Goal: Task Accomplishment & Management: Use online tool/utility

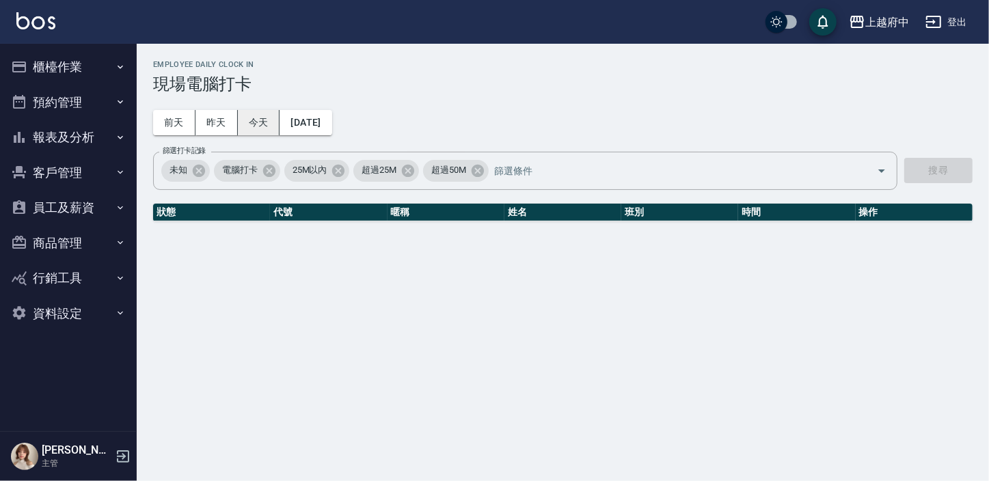
click at [267, 120] on button "今天" at bounding box center [259, 122] width 42 height 25
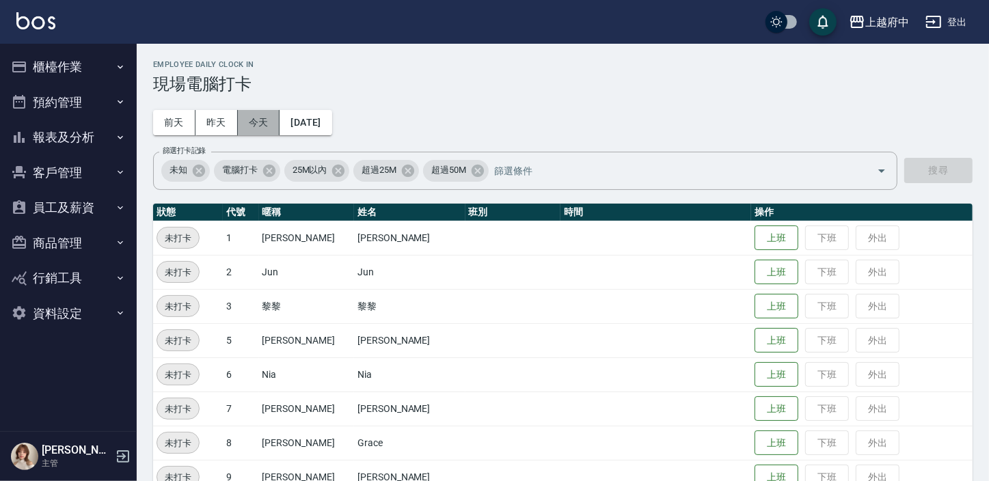
click at [267, 120] on button "今天" at bounding box center [259, 122] width 42 height 25
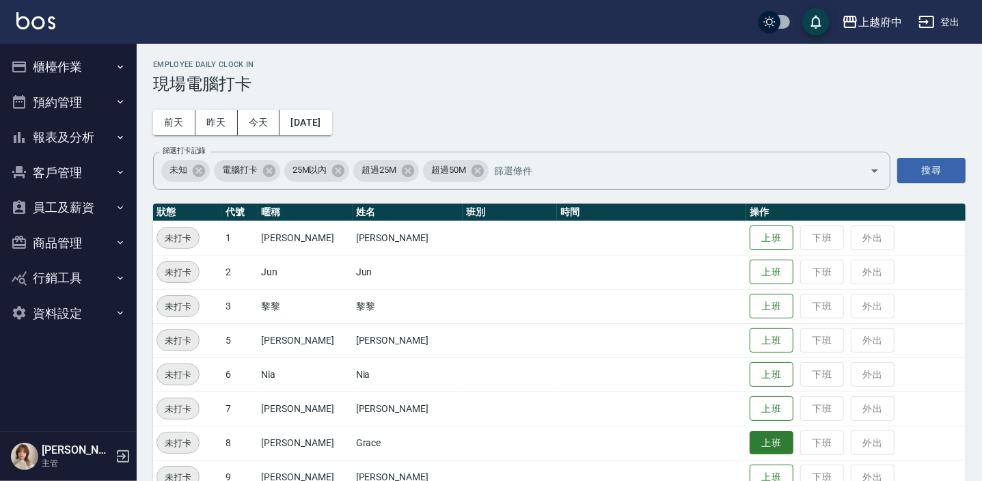
click at [767, 442] on button "上班" at bounding box center [772, 443] width 44 height 24
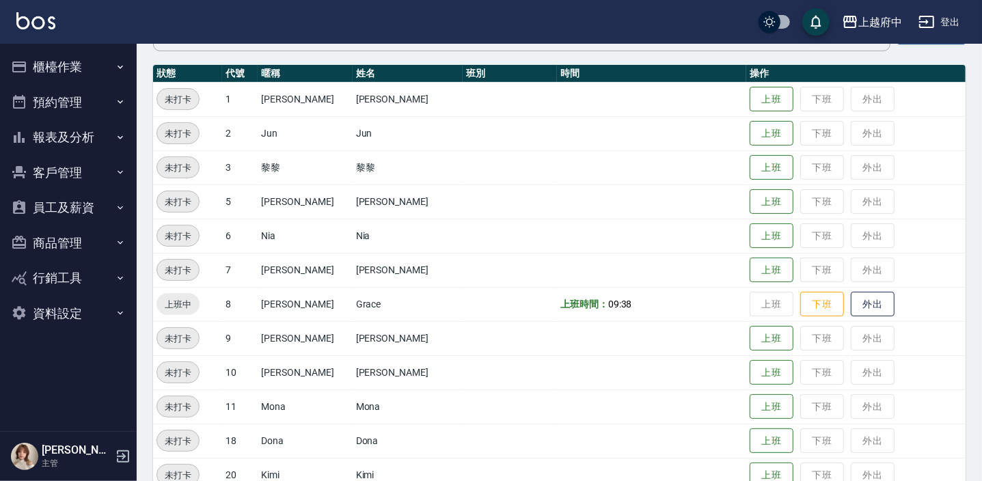
scroll to position [248, 0]
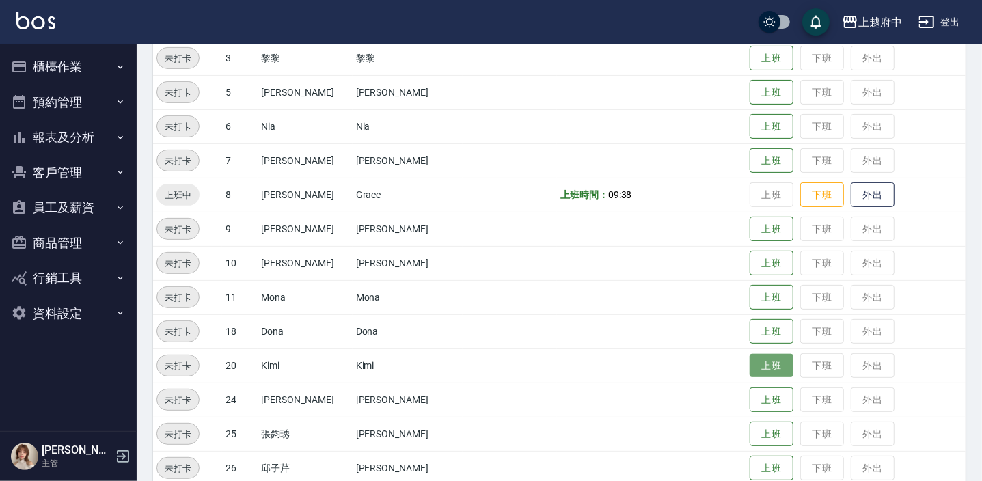
click at [750, 362] on button "上班" at bounding box center [772, 366] width 44 height 24
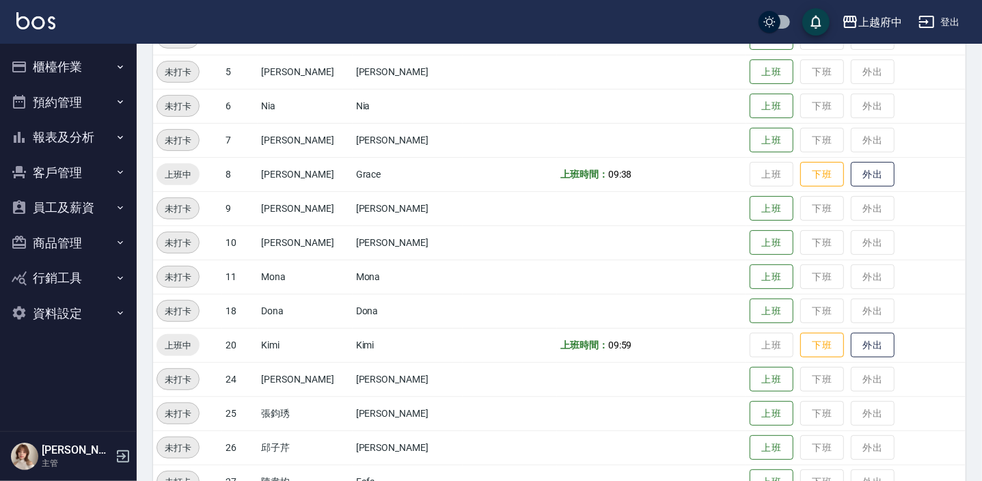
scroll to position [281, 0]
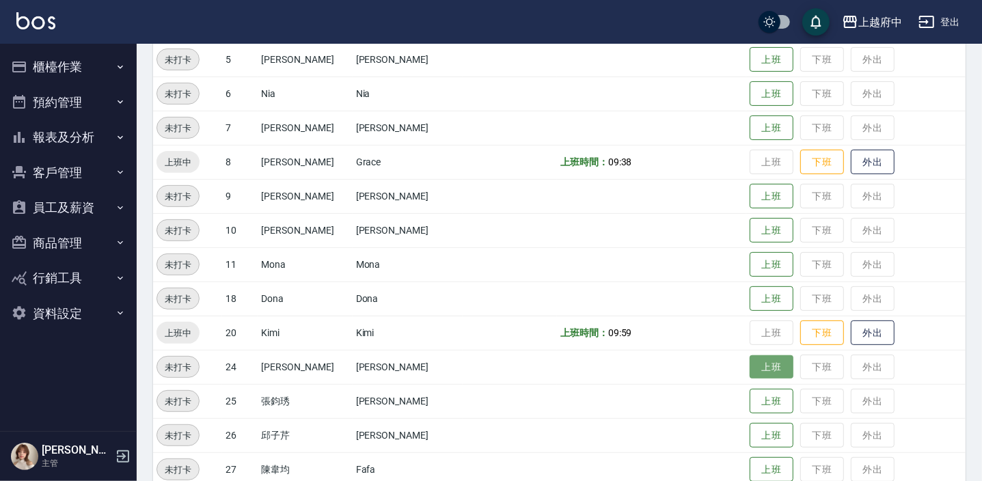
click at [750, 364] on button "上班" at bounding box center [772, 367] width 44 height 24
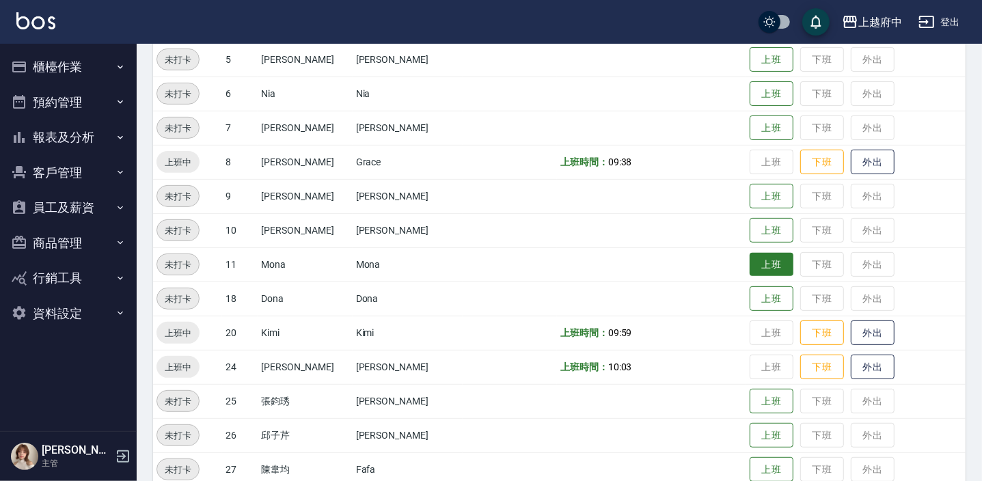
click at [766, 273] on button "上班" at bounding box center [772, 265] width 44 height 24
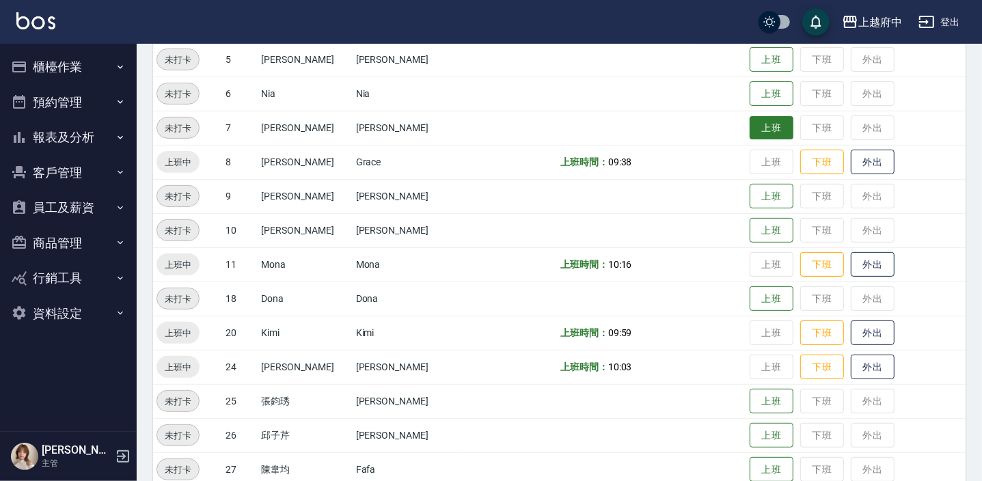
click at [765, 124] on button "上班" at bounding box center [772, 128] width 44 height 24
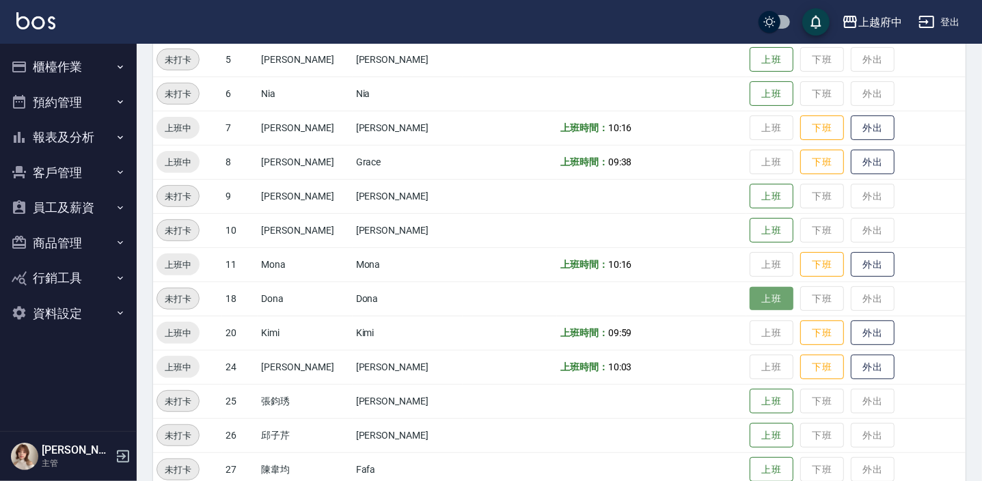
click at [757, 299] on button "上班" at bounding box center [772, 299] width 44 height 24
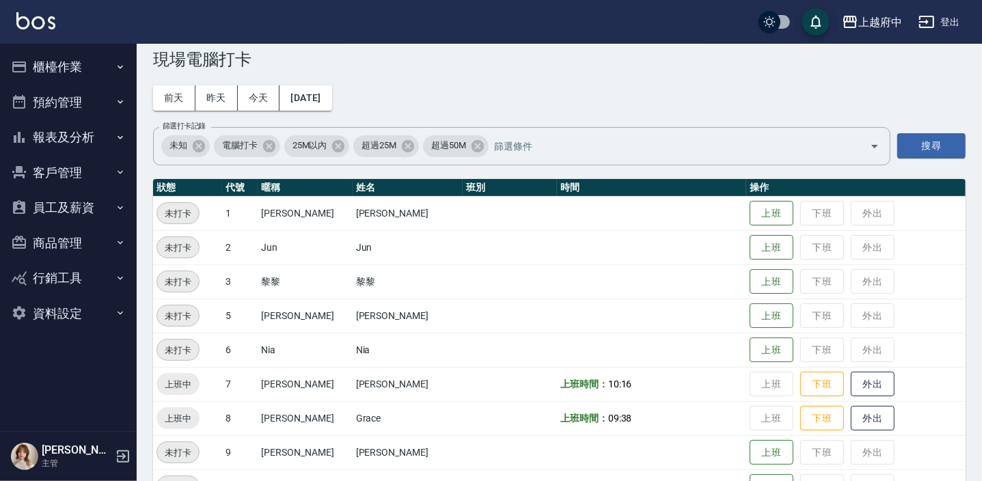
scroll to position [0, 0]
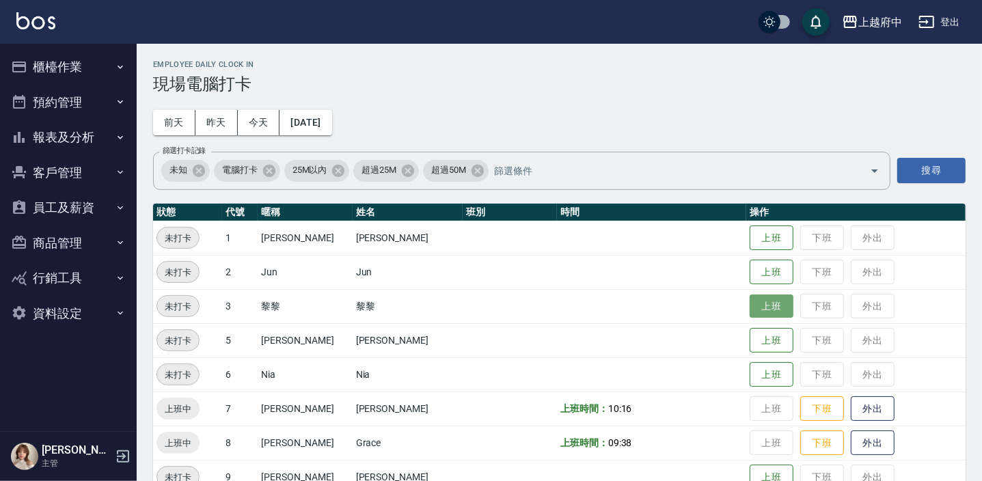
click at [770, 304] on button "上班" at bounding box center [772, 307] width 44 height 24
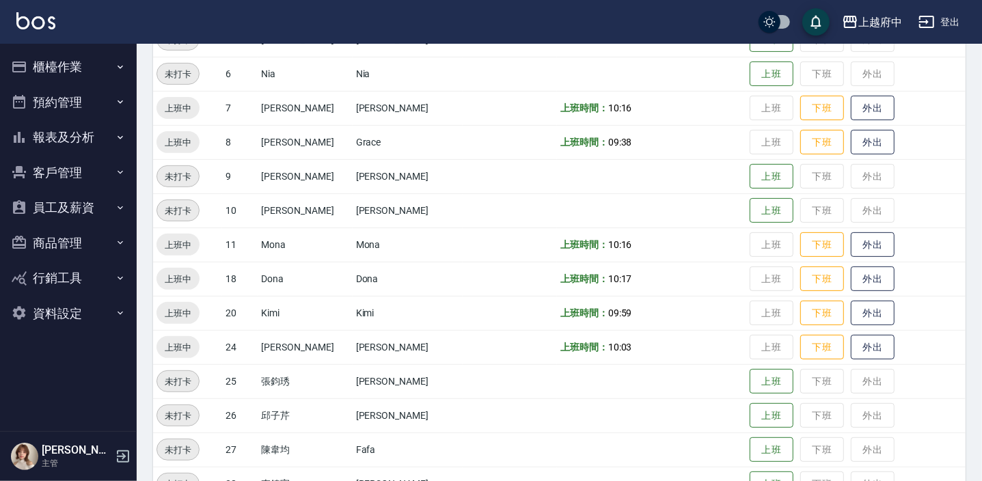
scroll to position [405, 0]
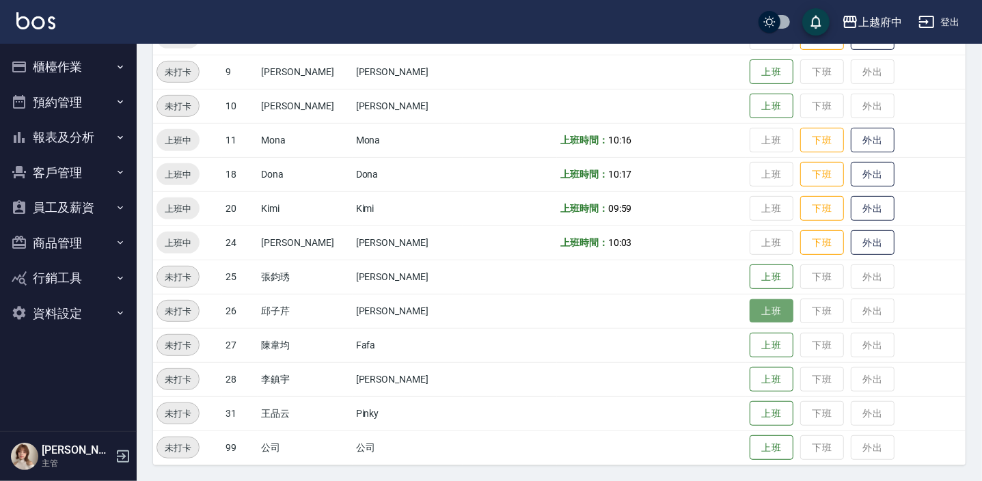
click at [750, 309] on button "上班" at bounding box center [772, 311] width 44 height 24
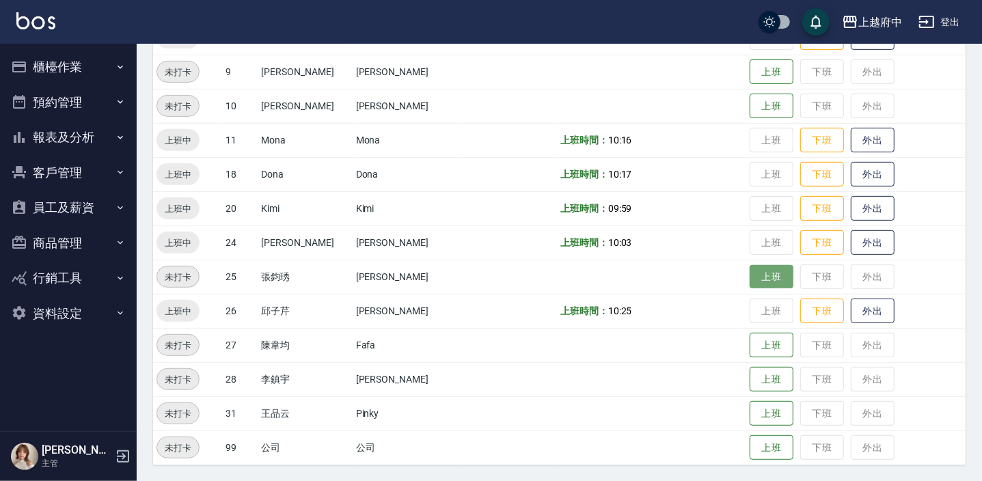
click at [750, 275] on button "上班" at bounding box center [772, 277] width 44 height 24
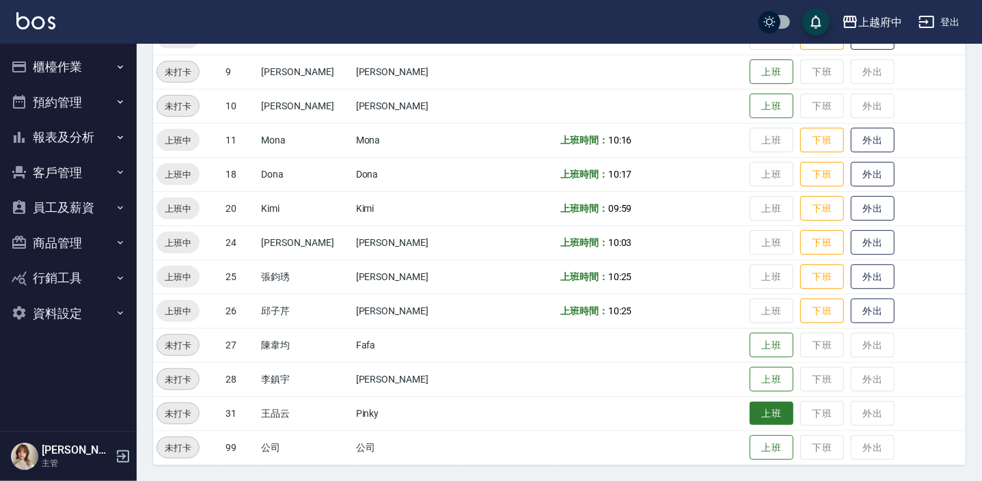
click at [763, 407] on button "上班" at bounding box center [772, 414] width 44 height 24
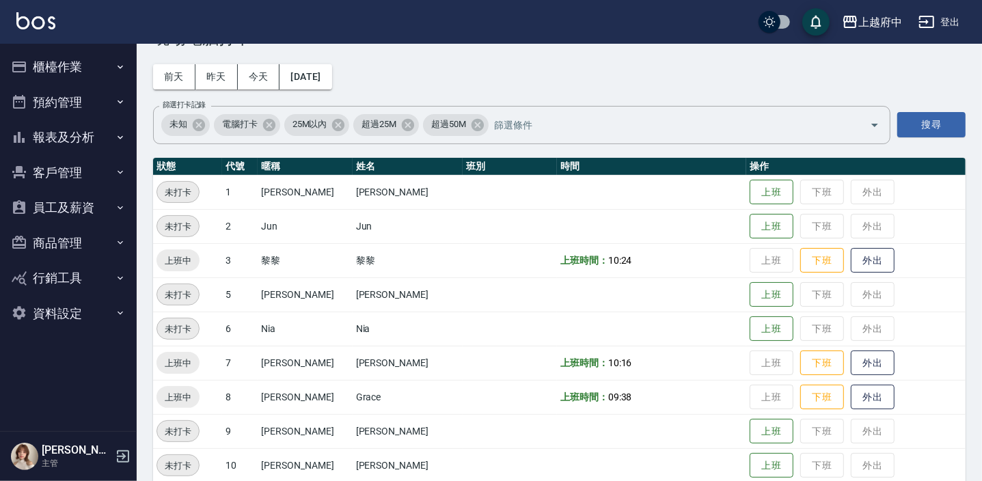
scroll to position [0, 0]
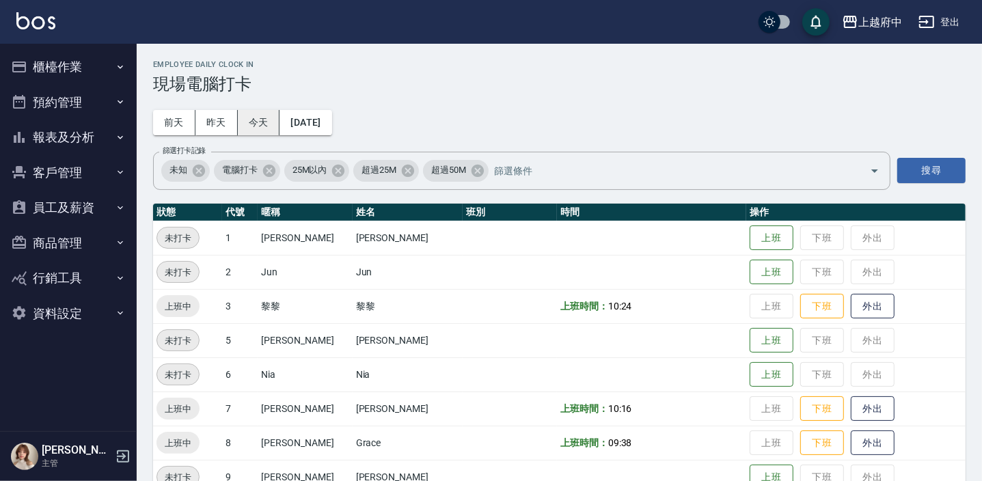
click at [266, 120] on button "今天" at bounding box center [259, 122] width 42 height 25
